Goal: Task Accomplishment & Management: Manage account settings

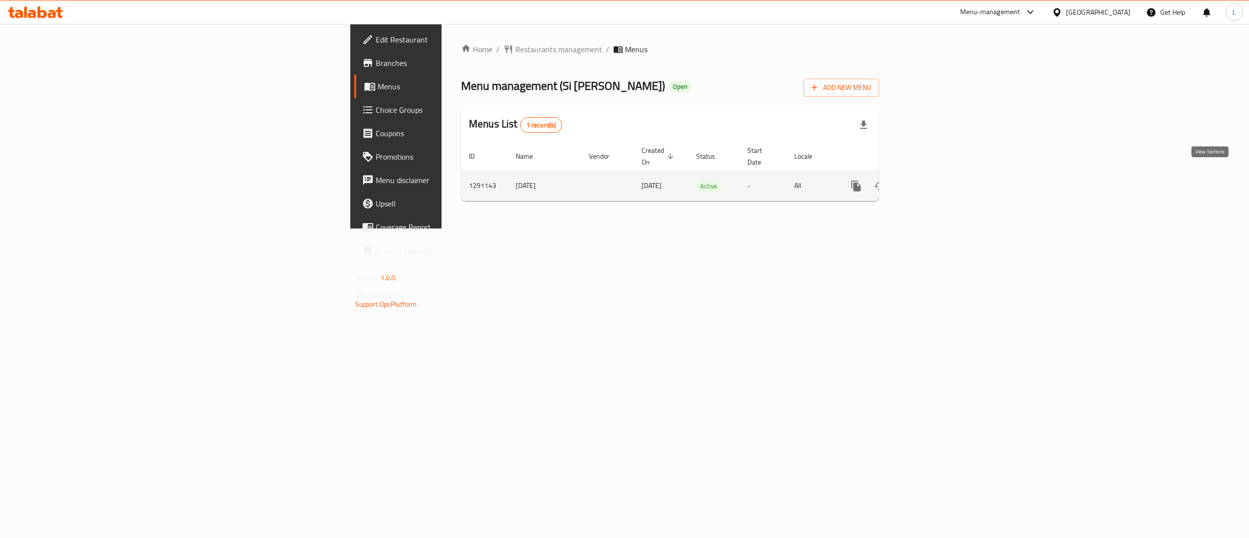
click at [933, 180] on icon "enhanced table" at bounding box center [927, 186] width 12 height 12
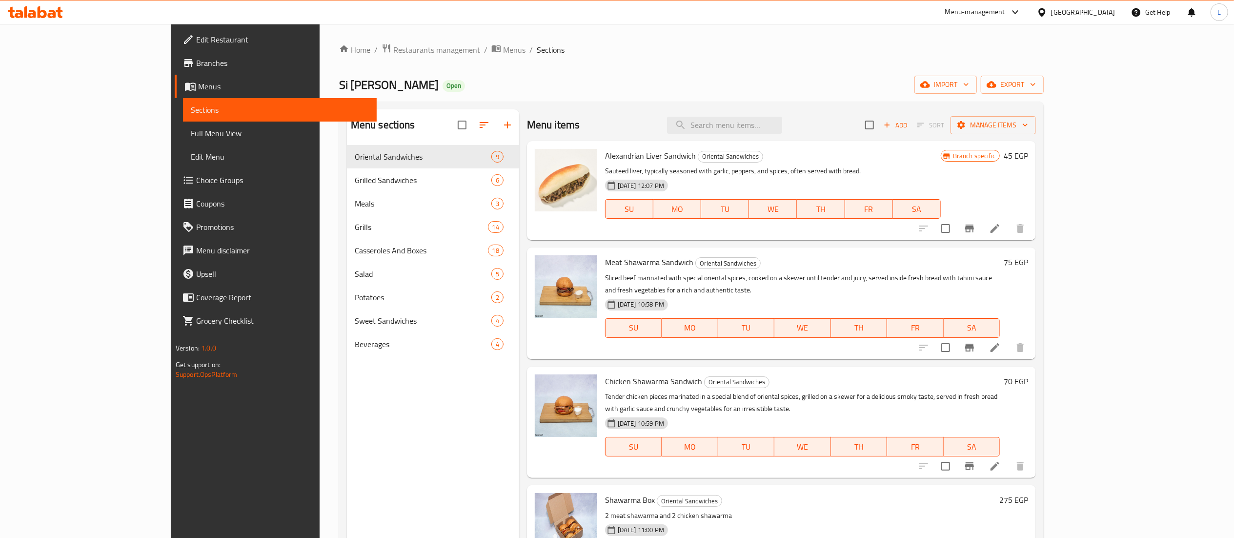
scroll to position [451, 0]
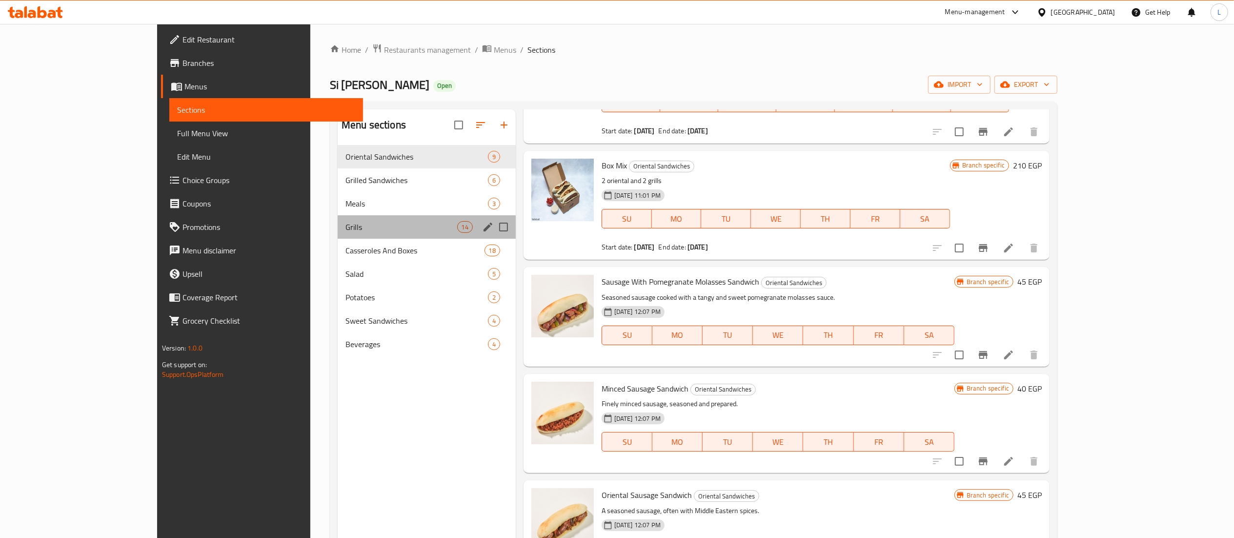
click at [338, 236] on div "Grills 14" at bounding box center [427, 226] width 178 height 23
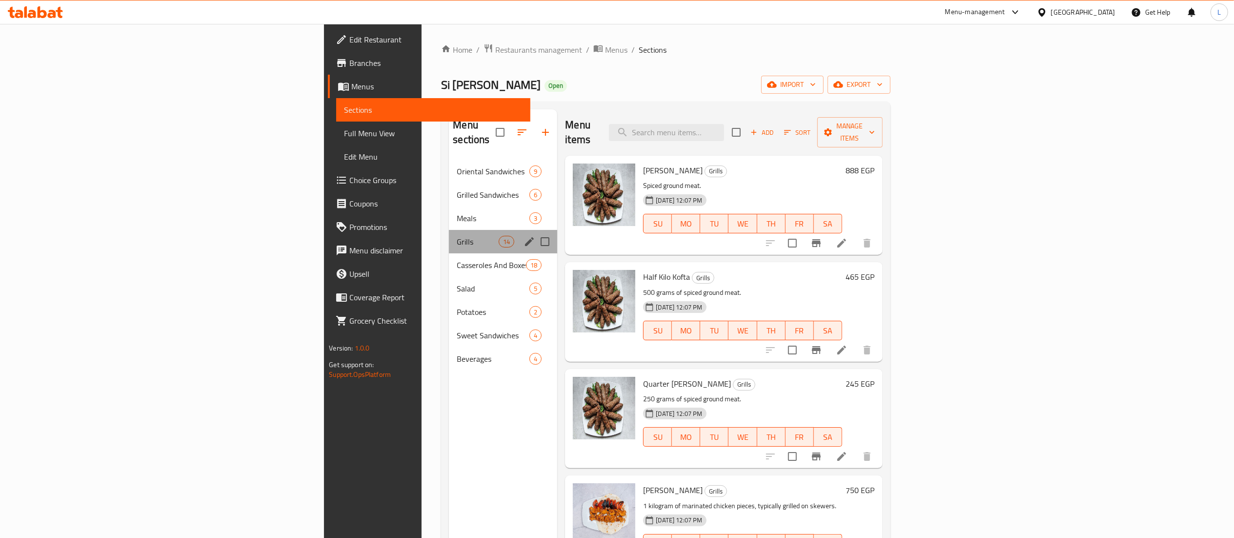
click at [449, 238] on div "Grills 14" at bounding box center [503, 241] width 108 height 23
click at [457, 259] on span "Casseroles And Boxes" at bounding box center [478, 265] width 42 height 12
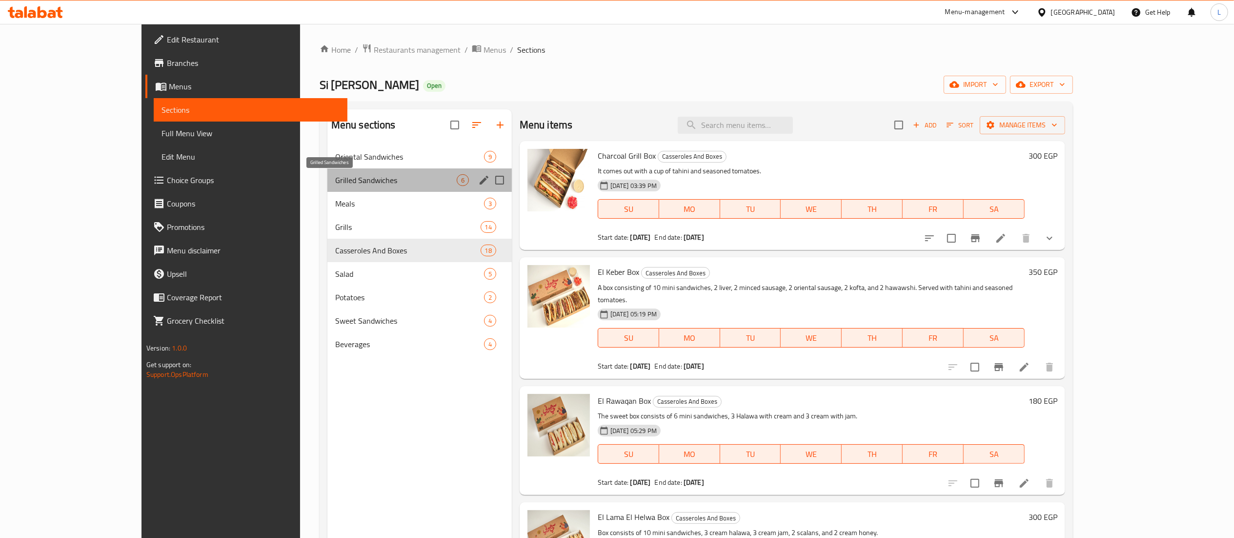
click at [352, 181] on span "Grilled Sandwiches" at bounding box center [396, 180] width 122 height 12
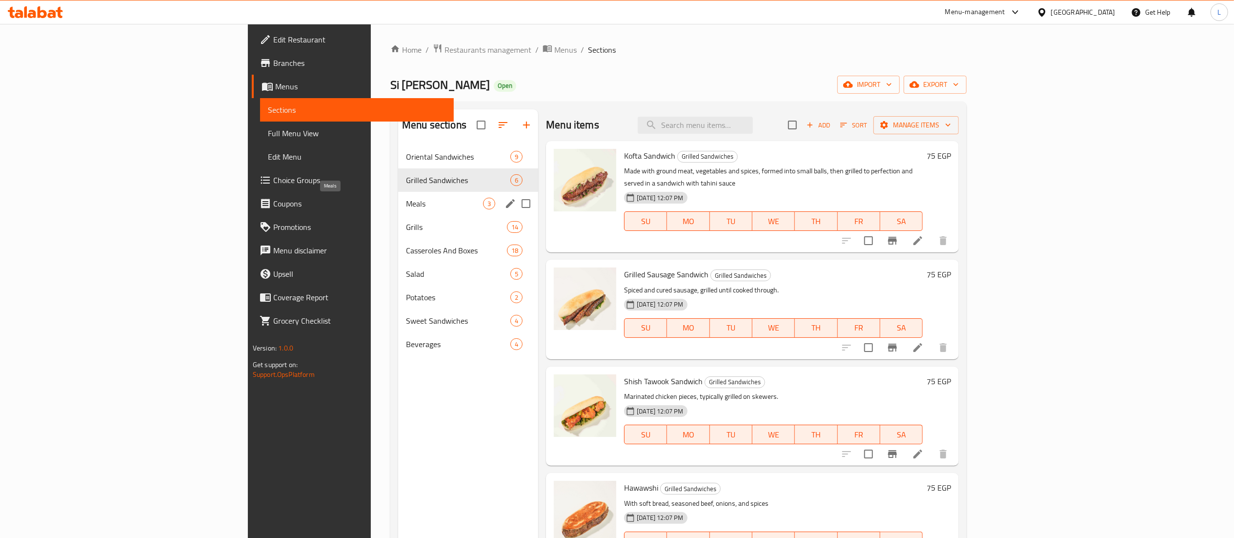
click at [406, 206] on span "Meals" at bounding box center [444, 204] width 77 height 12
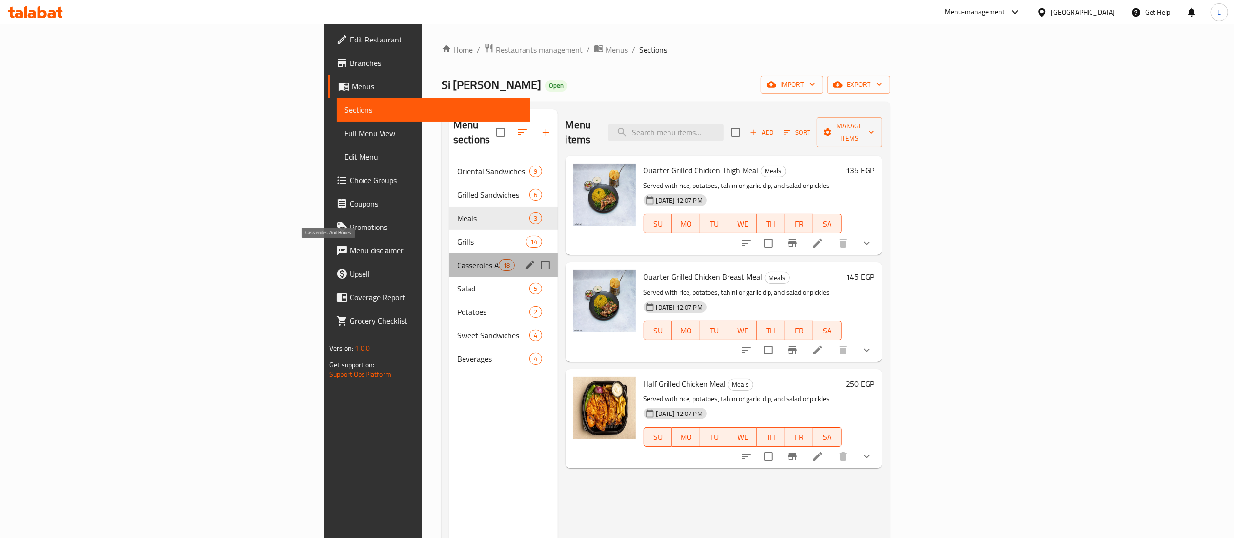
click at [457, 259] on span "Casseroles And Boxes" at bounding box center [477, 265] width 41 height 12
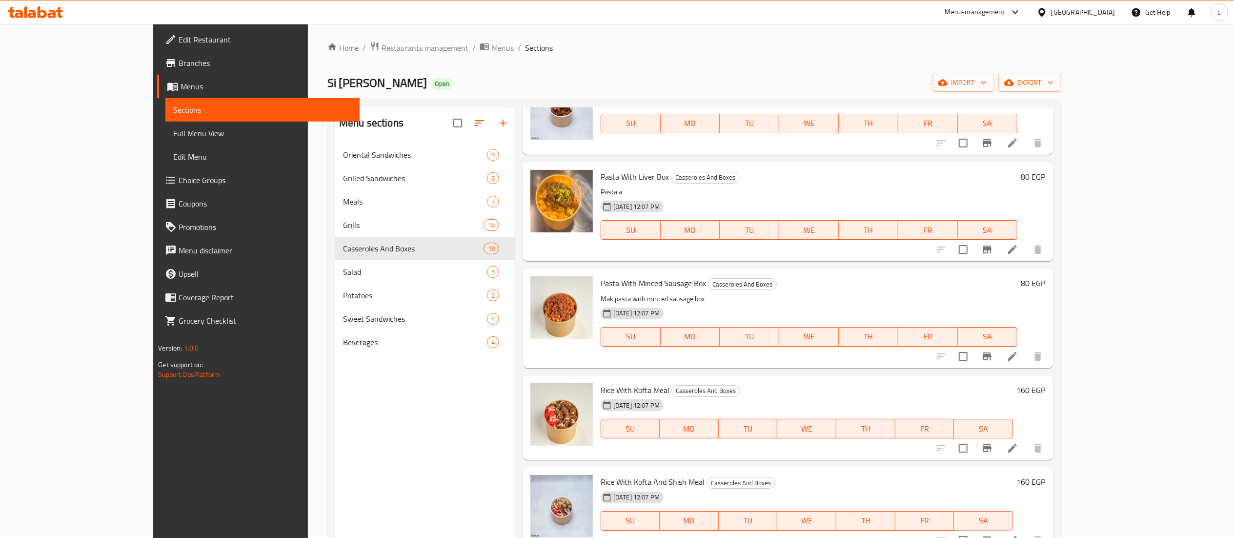
scroll to position [0, 0]
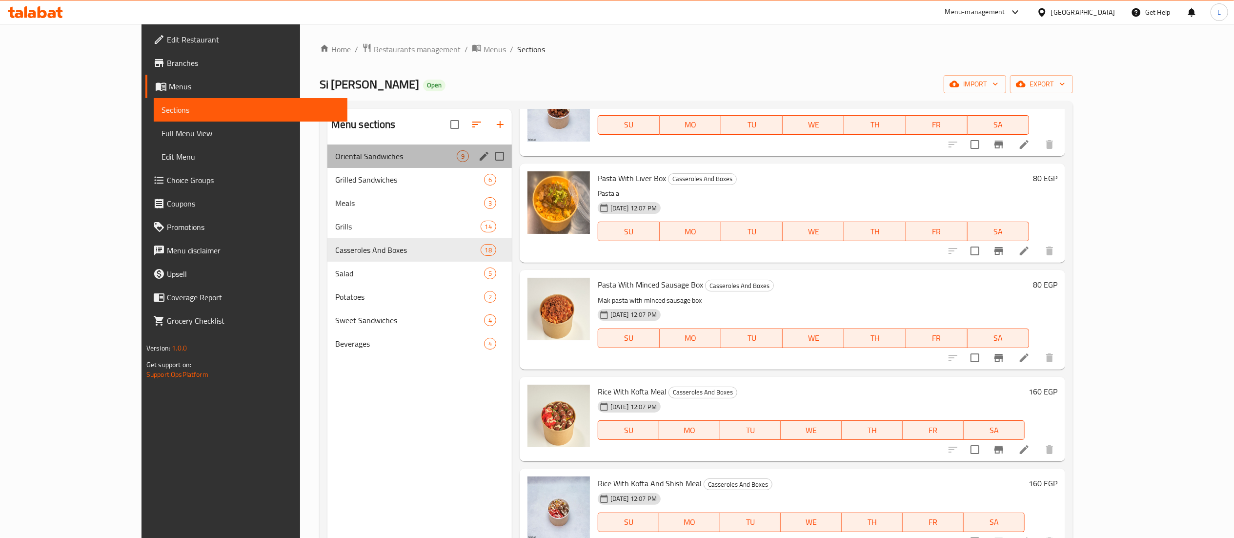
click at [359, 145] on div "Oriental Sandwiches 9" at bounding box center [419, 155] width 184 height 23
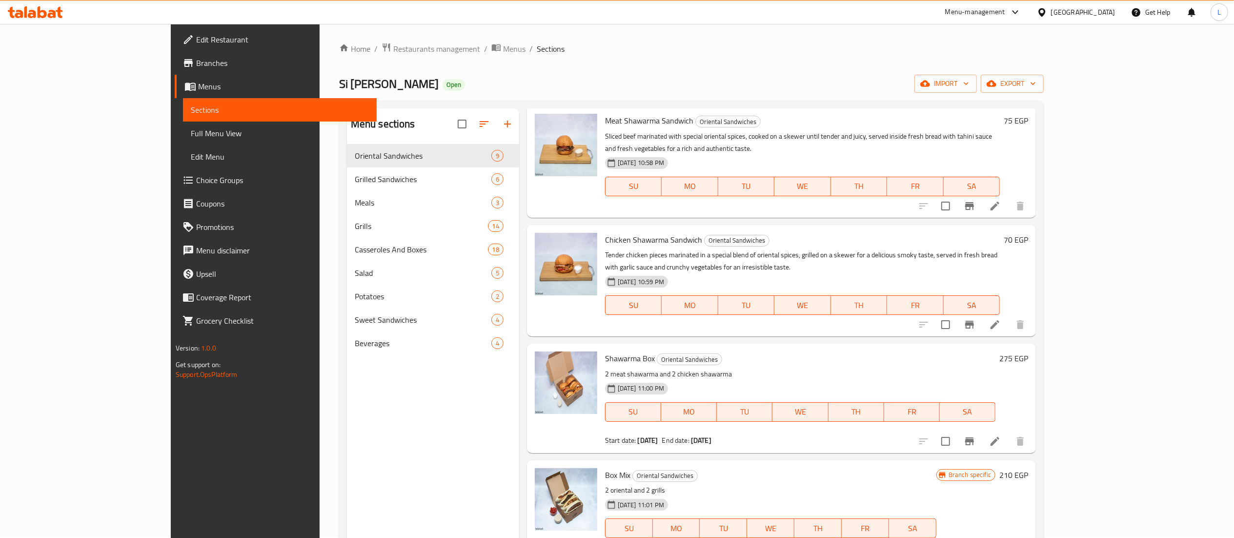
scroll to position [142, 0]
